Goal: Communication & Community: Answer question/provide support

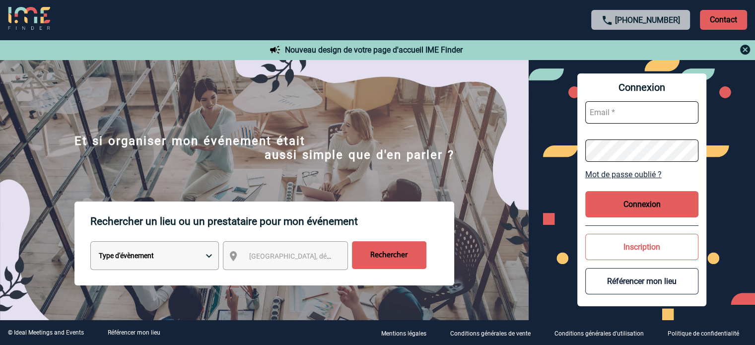
type input "jnetobogalho@ime-groupe.com"
click at [657, 191] on div "Connexion jnetobogalho@ime-groupe.com Mot de passe oublié ? Connexion Inscripti…" at bounding box center [641, 189] width 129 height 233
click at [656, 198] on button "Connexion" at bounding box center [641, 204] width 113 height 26
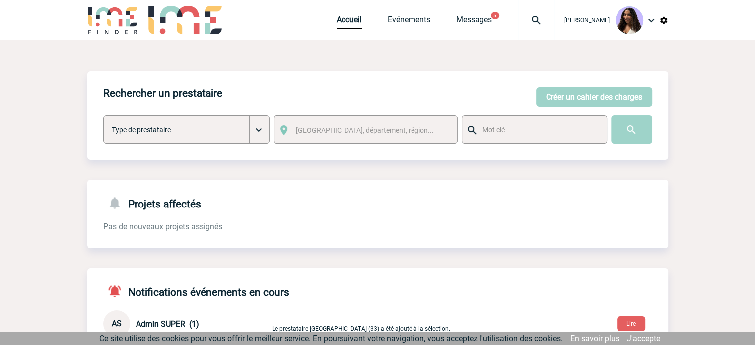
click at [518, 18] on img at bounding box center [536, 20] width 36 height 12
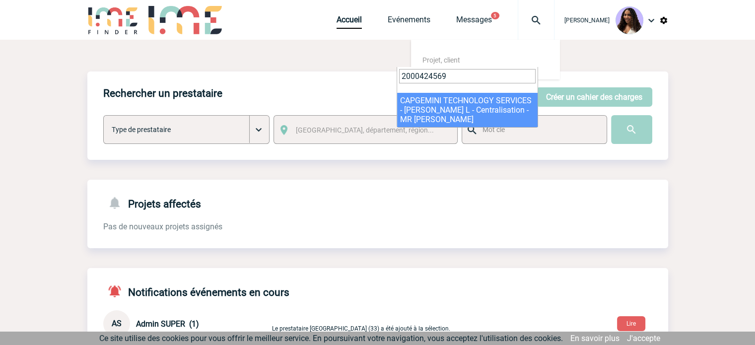
type input "2000424569"
select select "24070"
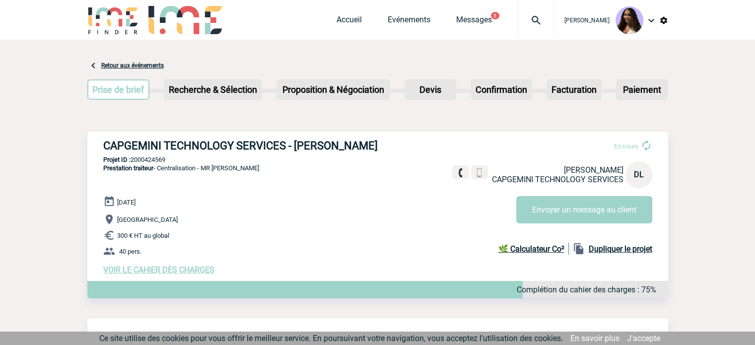
scroll to position [116, 0]
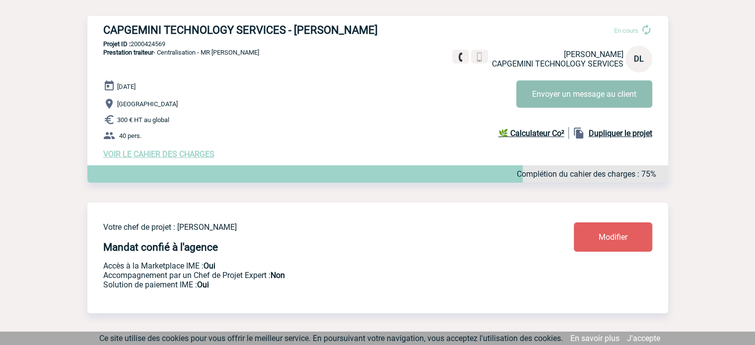
click at [562, 103] on button "Envoyer un message au client" at bounding box center [584, 93] width 136 height 27
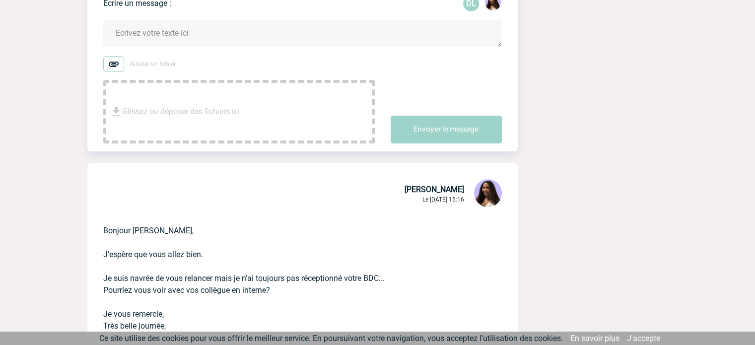
scroll to position [265, 0]
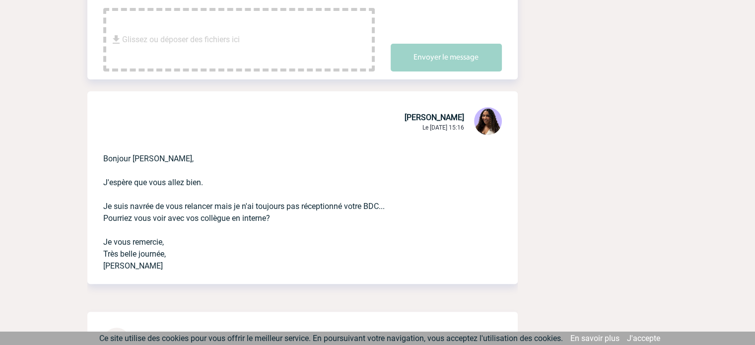
drag, startPoint x: 391, startPoint y: 131, endPoint x: 454, endPoint y: 130, distance: 63.0
click at [453, 133] on div "[PERSON_NAME] Le [DATE] 15:16" at bounding box center [453, 122] width 97 height 30
drag, startPoint x: 469, startPoint y: 150, endPoint x: 585, endPoint y: 69, distance: 142.3
click at [470, 149] on p "Bonjour [PERSON_NAME], J'espère que vous allez bien. Je suis navrée de vous rel…" at bounding box center [288, 204] width 371 height 135
